Goal: Task Accomplishment & Management: Manage account settings

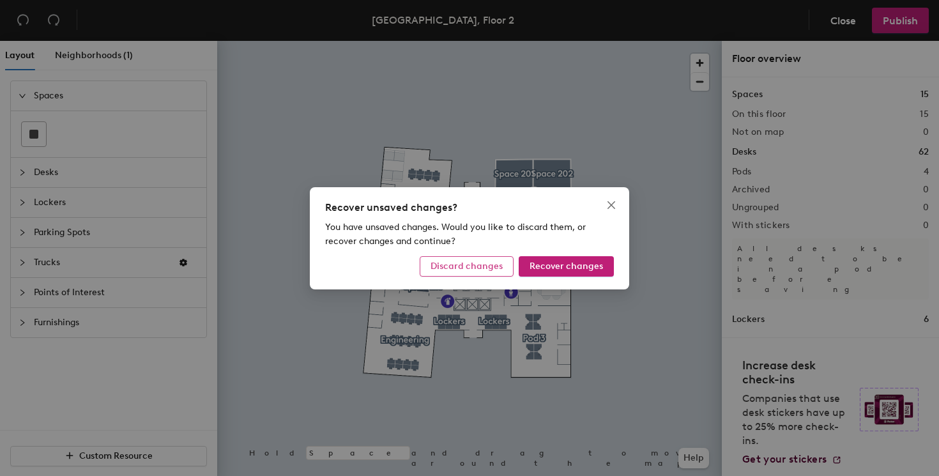
click at [498, 259] on button "Discard changes" at bounding box center [467, 266] width 94 height 20
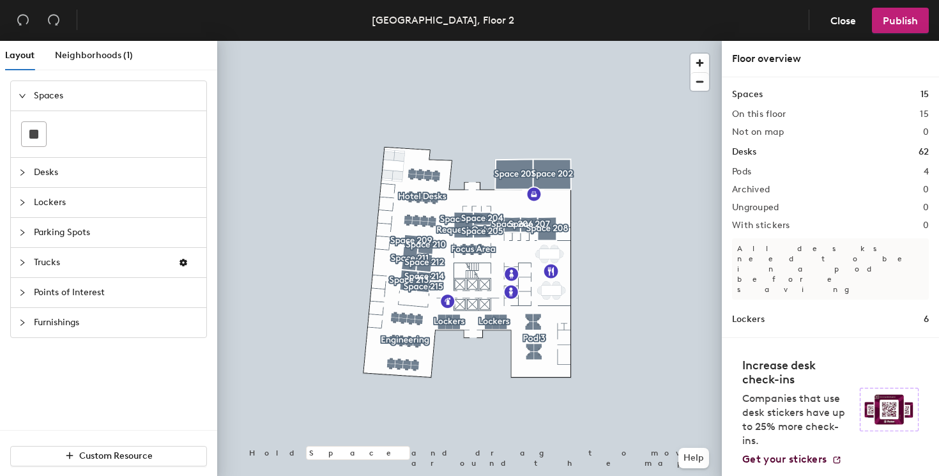
click at [27, 165] on div at bounding box center [26, 172] width 15 height 14
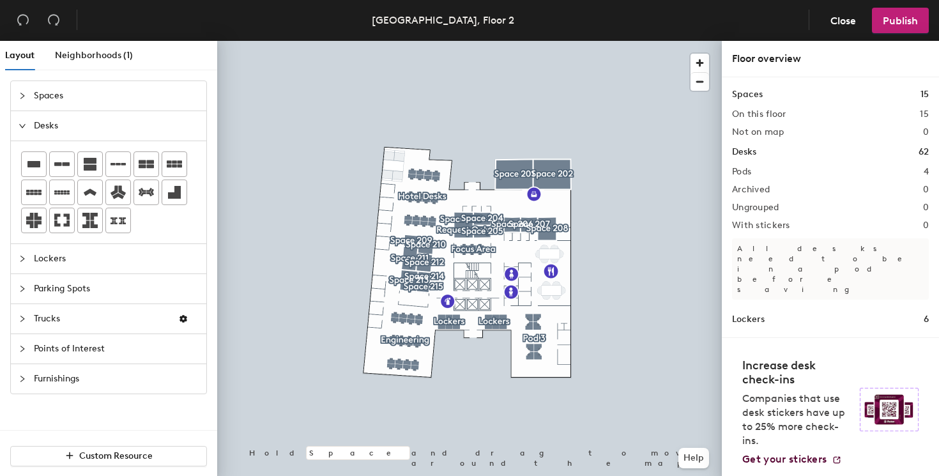
click at [21, 382] on icon "collapsed" at bounding box center [23, 379] width 8 height 8
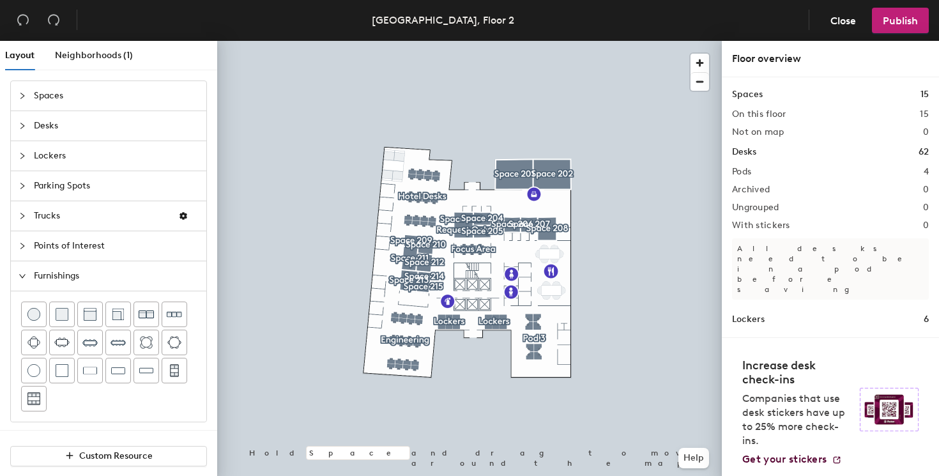
click at [22, 247] on icon "collapsed" at bounding box center [23, 246] width 8 height 8
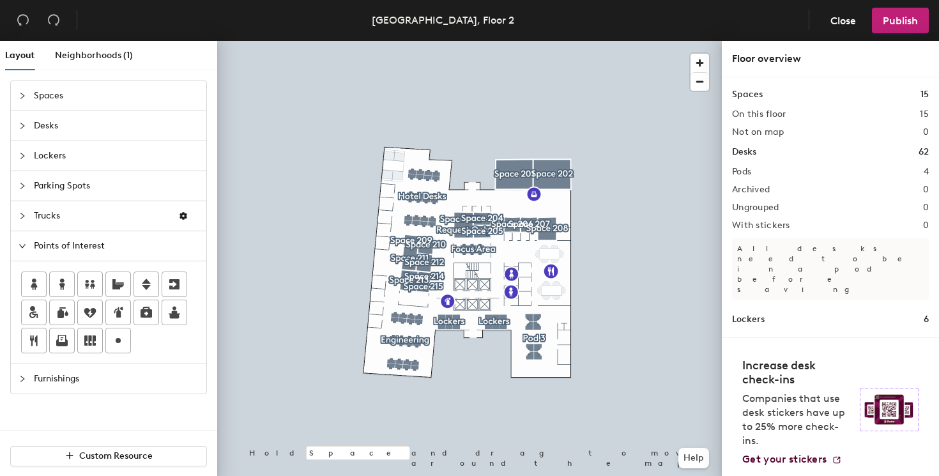
click at [28, 129] on div at bounding box center [26, 126] width 15 height 14
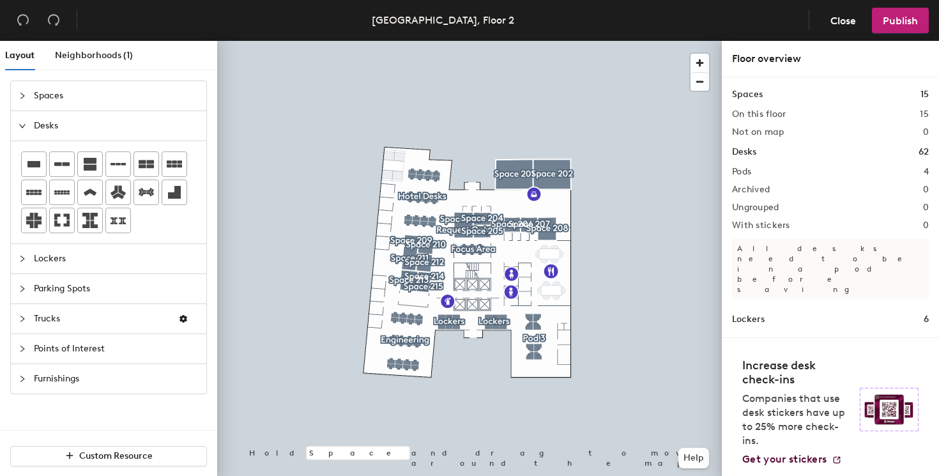
click at [513, 205] on div "Layout Neighborhoods (1) Spaces Desks Lockers Parking Spots Trucks Points of In…" at bounding box center [469, 261] width 939 height 440
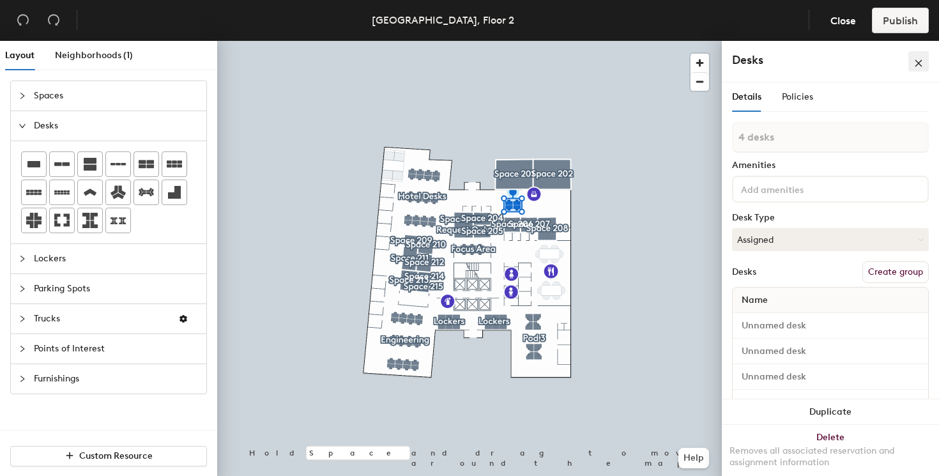
click at [916, 64] on icon "close" at bounding box center [918, 63] width 9 height 9
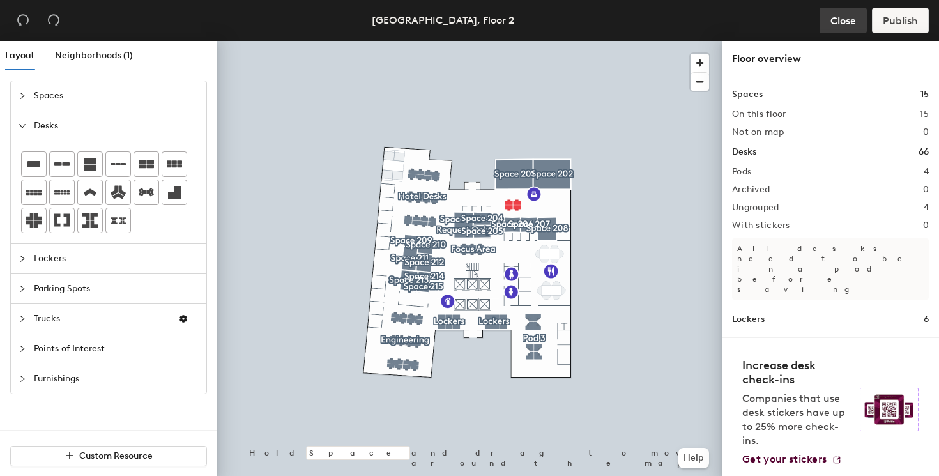
click at [846, 20] on span "Close" at bounding box center [844, 21] width 26 height 12
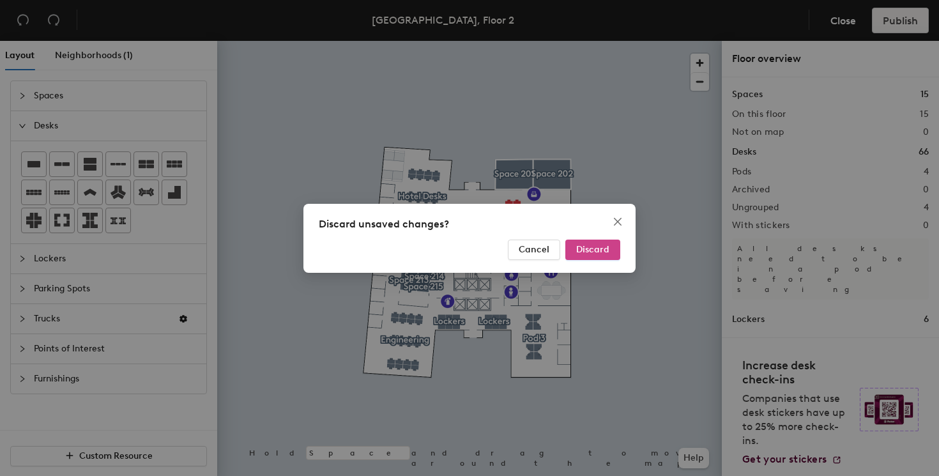
click at [581, 256] on button "Discard" at bounding box center [592, 250] width 55 height 20
